Goal: Task Accomplishment & Management: Manage account settings

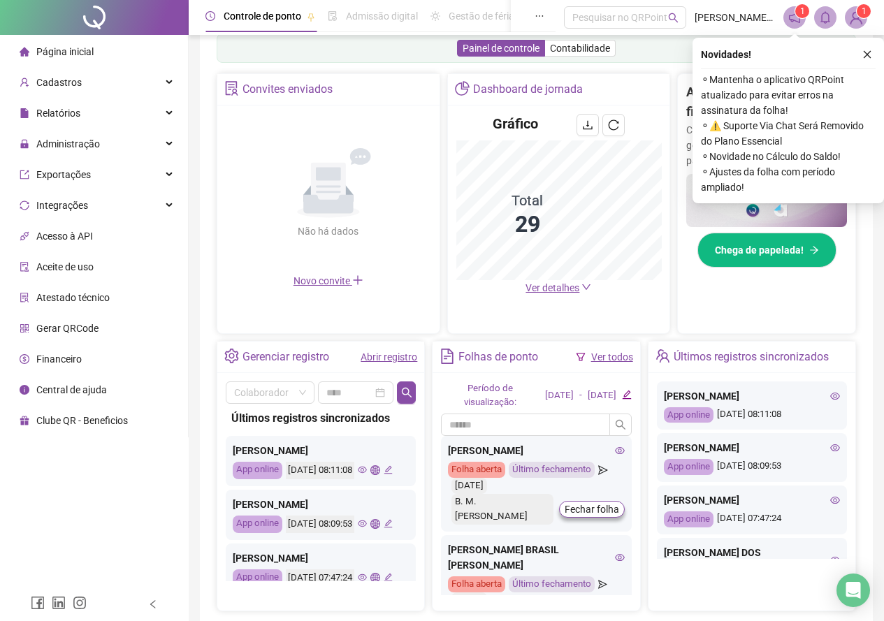
scroll to position [236, 0]
click at [830, 504] on icon "eye" at bounding box center [835, 499] width 10 height 10
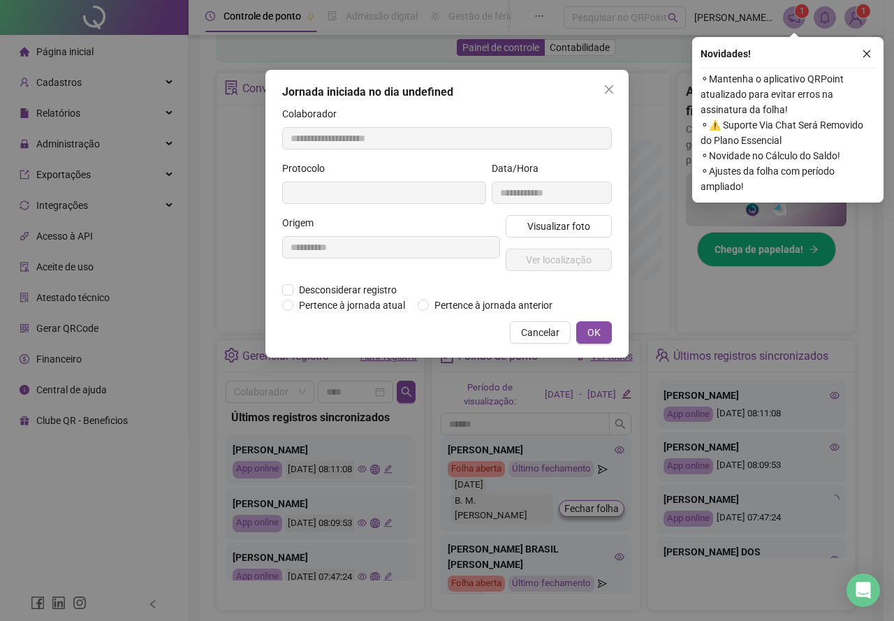
type input "**********"
drag, startPoint x: 873, startPoint y: 49, endPoint x: 844, endPoint y: 74, distance: 38.6
click at [871, 49] on button "button" at bounding box center [866, 53] width 17 height 17
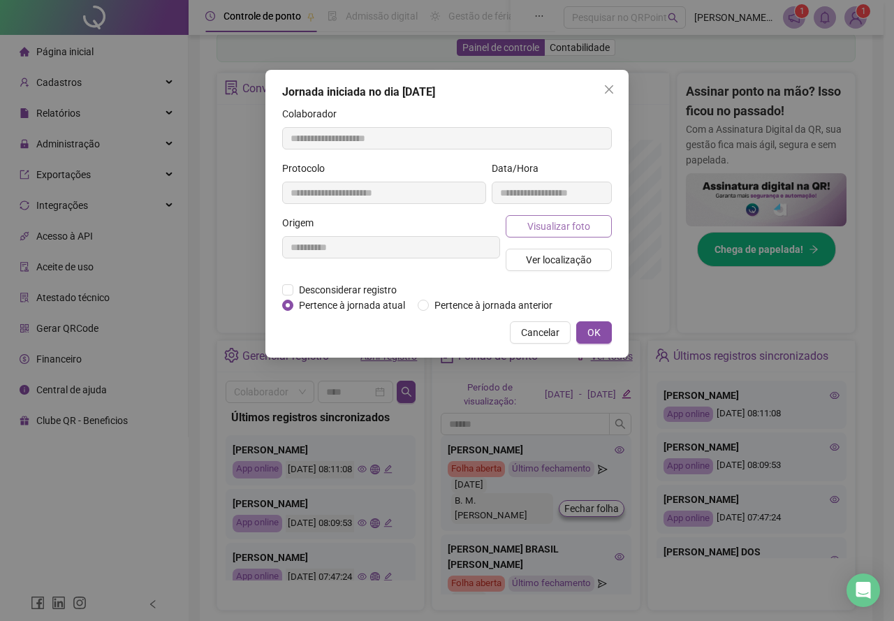
click at [587, 221] on span "Visualizar foto" at bounding box center [558, 226] width 63 height 15
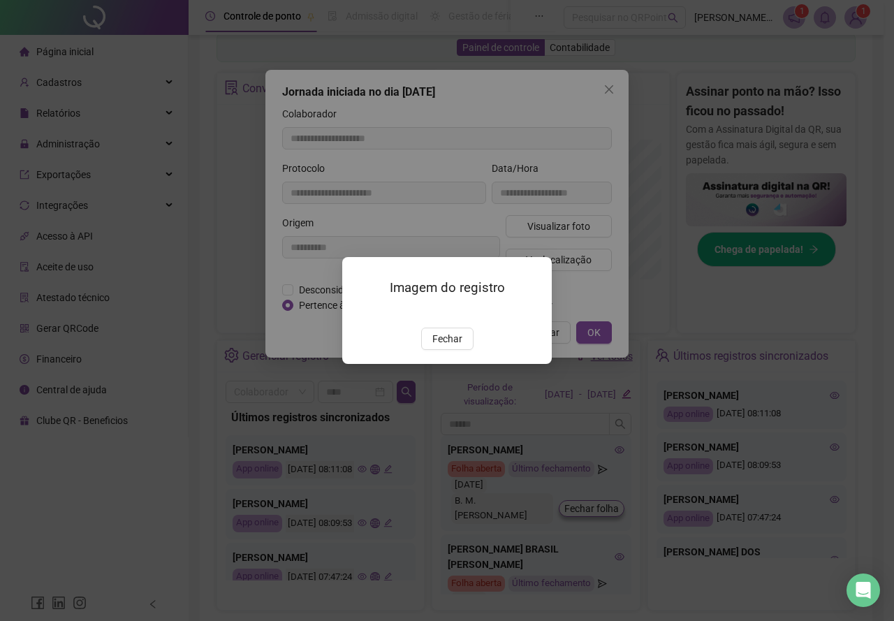
click at [447, 346] on span "Fechar" at bounding box center [447, 338] width 30 height 15
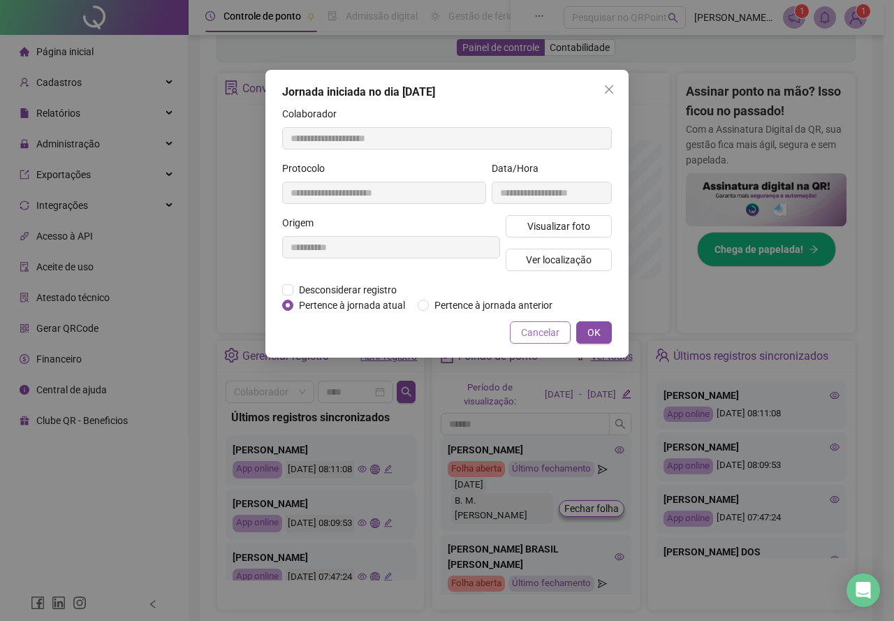
click at [550, 328] on span "Cancelar" at bounding box center [540, 332] width 38 height 15
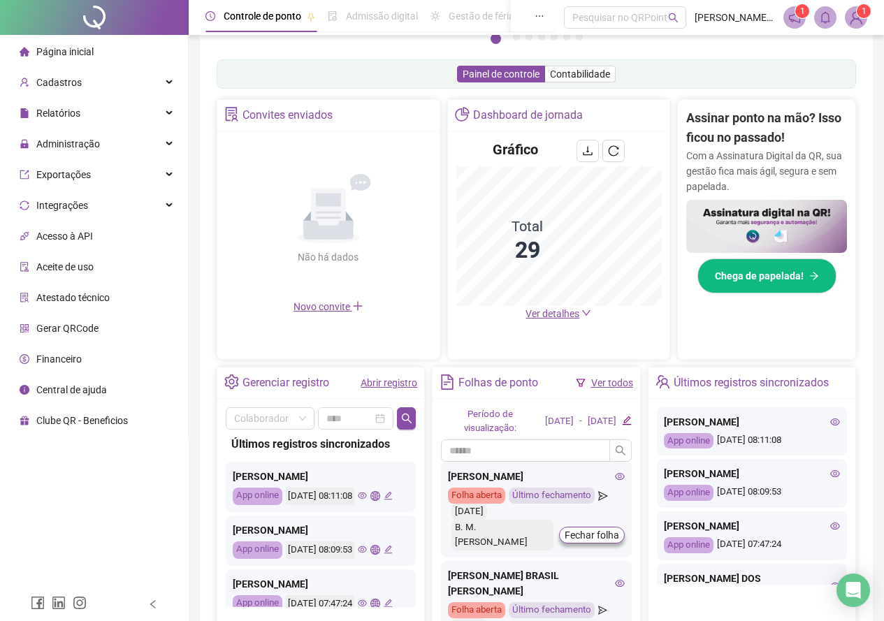
scroll to position [214, 0]
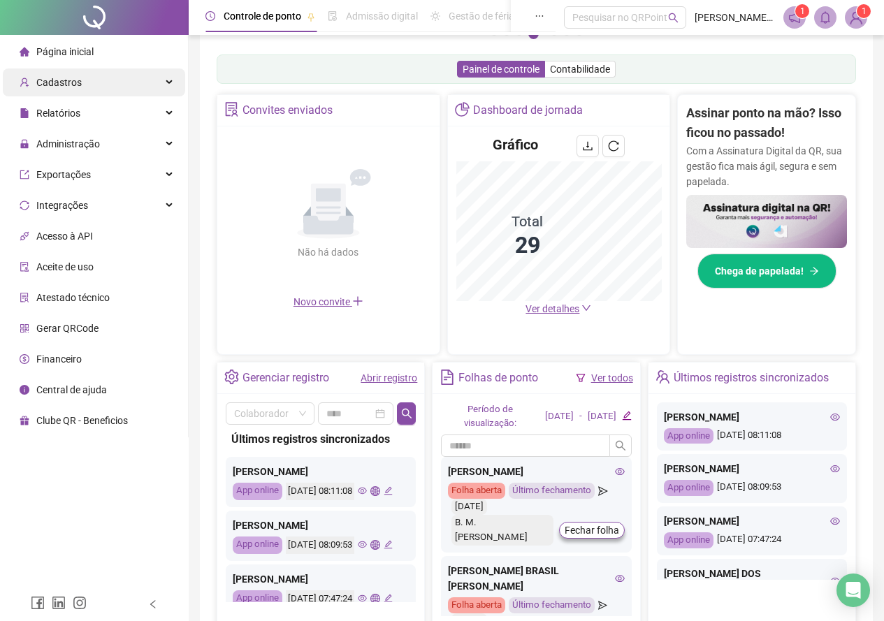
click at [65, 73] on span "Cadastros" at bounding box center [51, 82] width 62 height 28
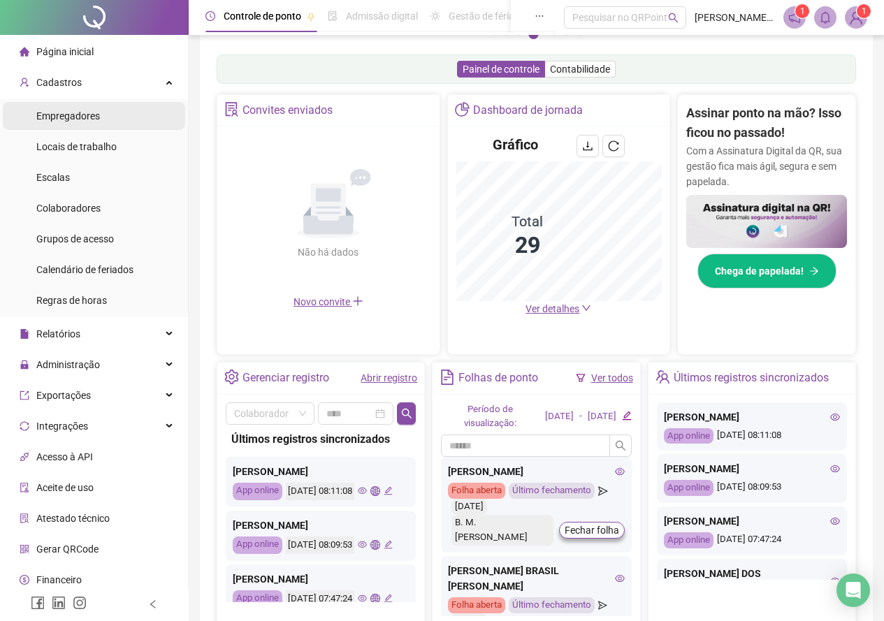
click at [73, 117] on span "Empregadores" at bounding box center [68, 115] width 64 height 11
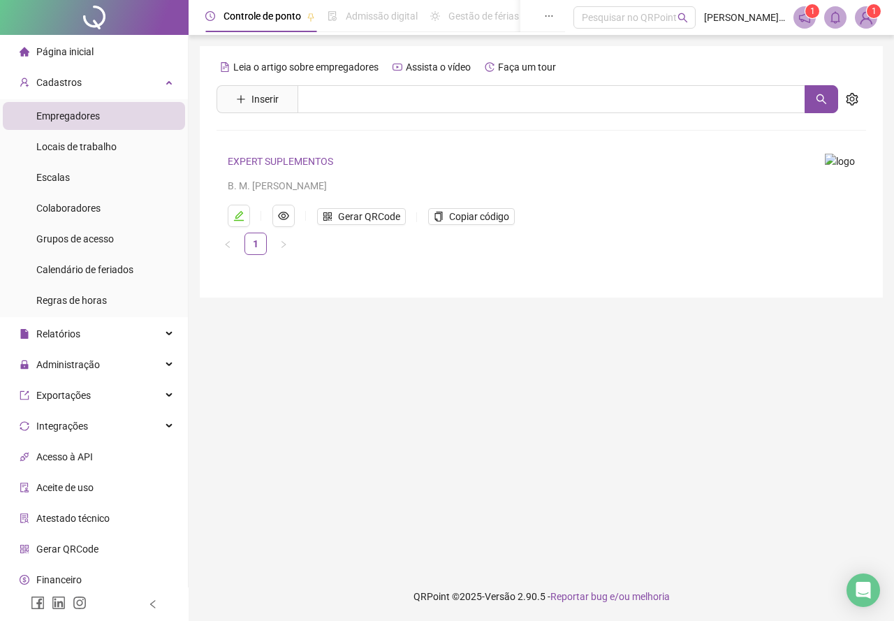
click at [76, 50] on span "Página inicial" at bounding box center [64, 51] width 57 height 11
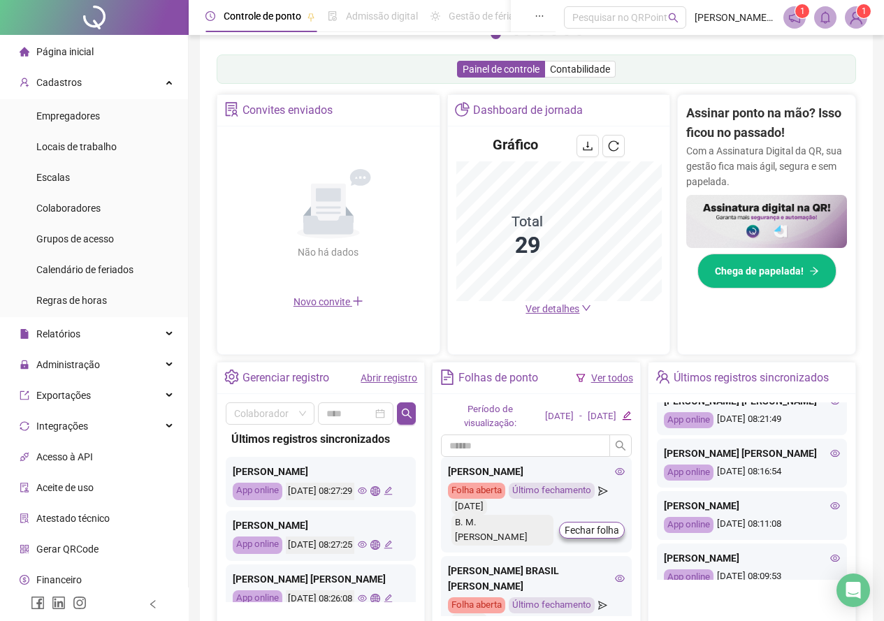
scroll to position [252, 0]
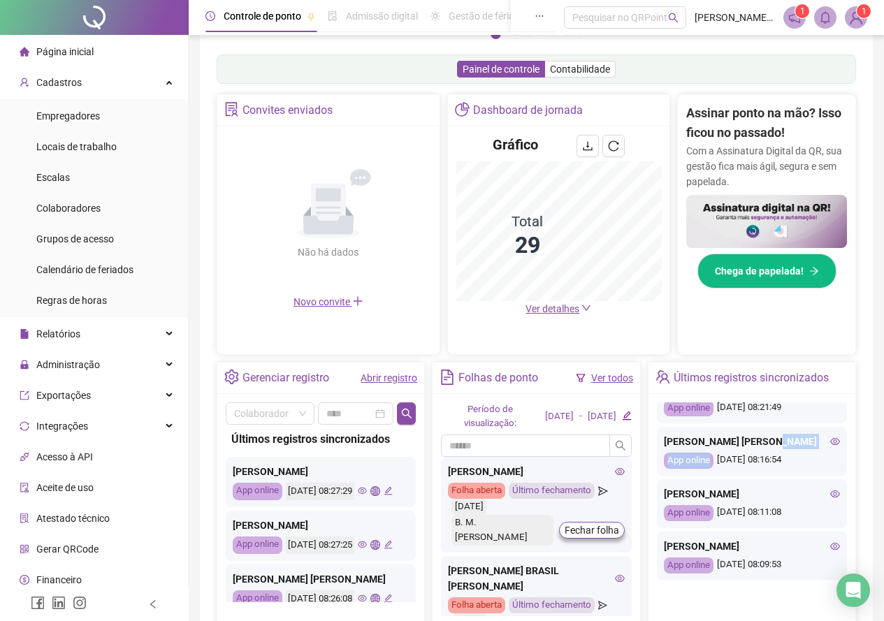
drag, startPoint x: 850, startPoint y: 475, endPoint x: 846, endPoint y: 457, distance: 17.8
click at [846, 457] on div "[PERSON_NAME] App online [DATE] 08:27:29 [PERSON_NAME] App online [DATE] 08:27:…" at bounding box center [751, 494] width 207 height 201
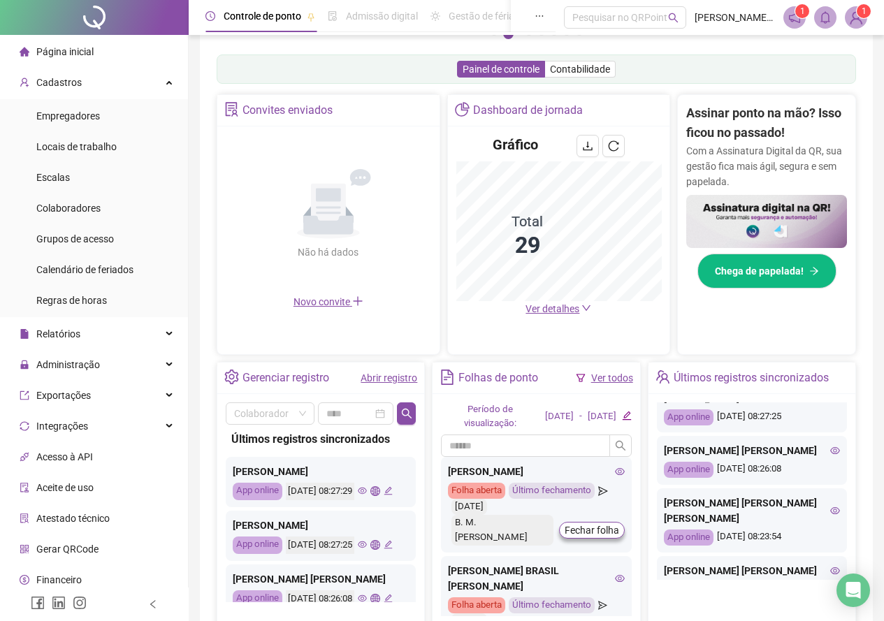
scroll to position [0, 0]
